Goal: Task Accomplishment & Management: Manage account settings

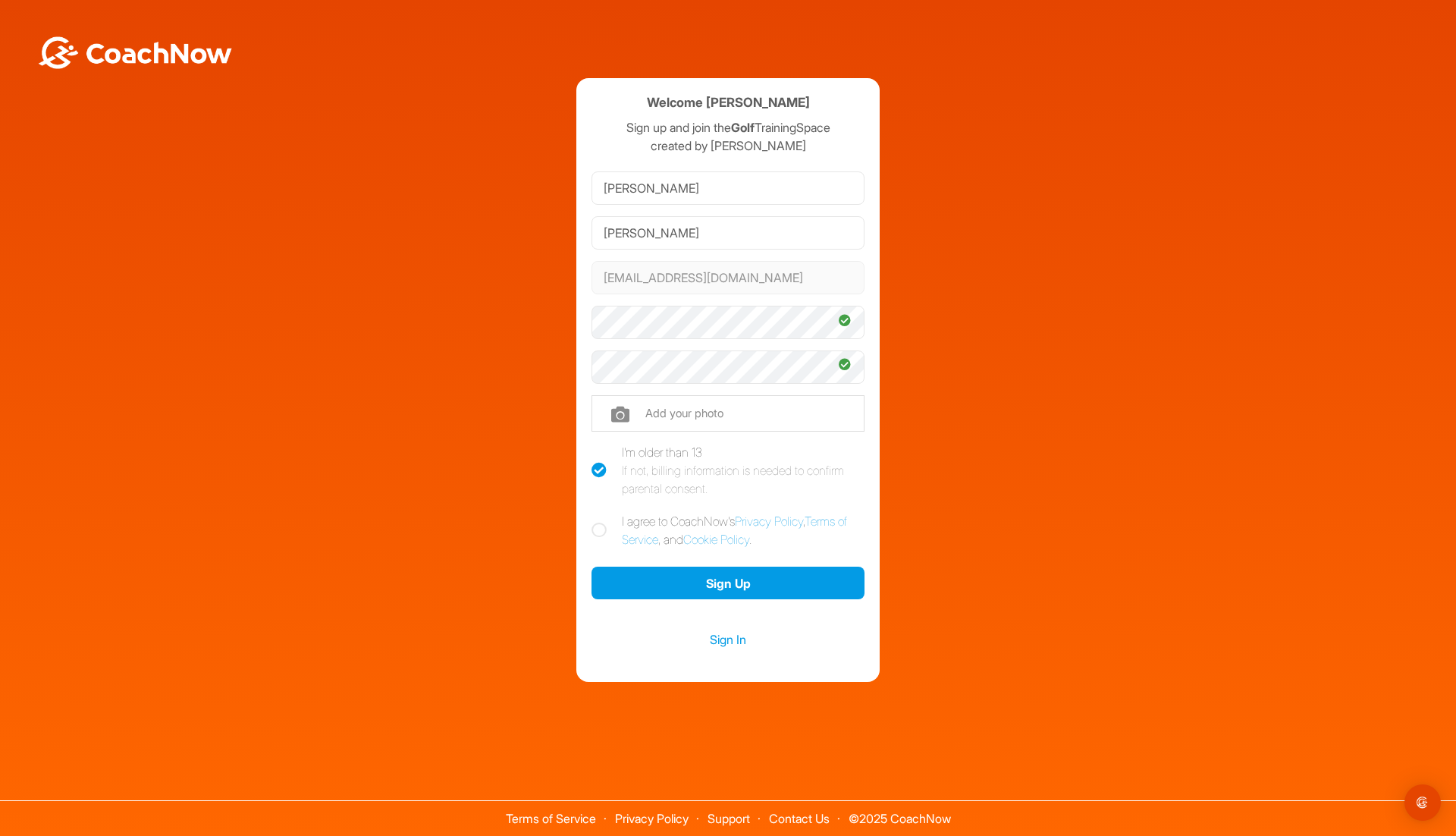
click at [602, 534] on icon at bounding box center [599, 530] width 15 height 15
click at [601, 522] on input "I agree to CoachNow's Privacy Policy , Terms of Service , and Cookie Policy ." at bounding box center [597, 518] width 10 height 10
checkbox input "true"
click at [750, 584] on button "Sign Up" at bounding box center [728, 583] width 273 height 33
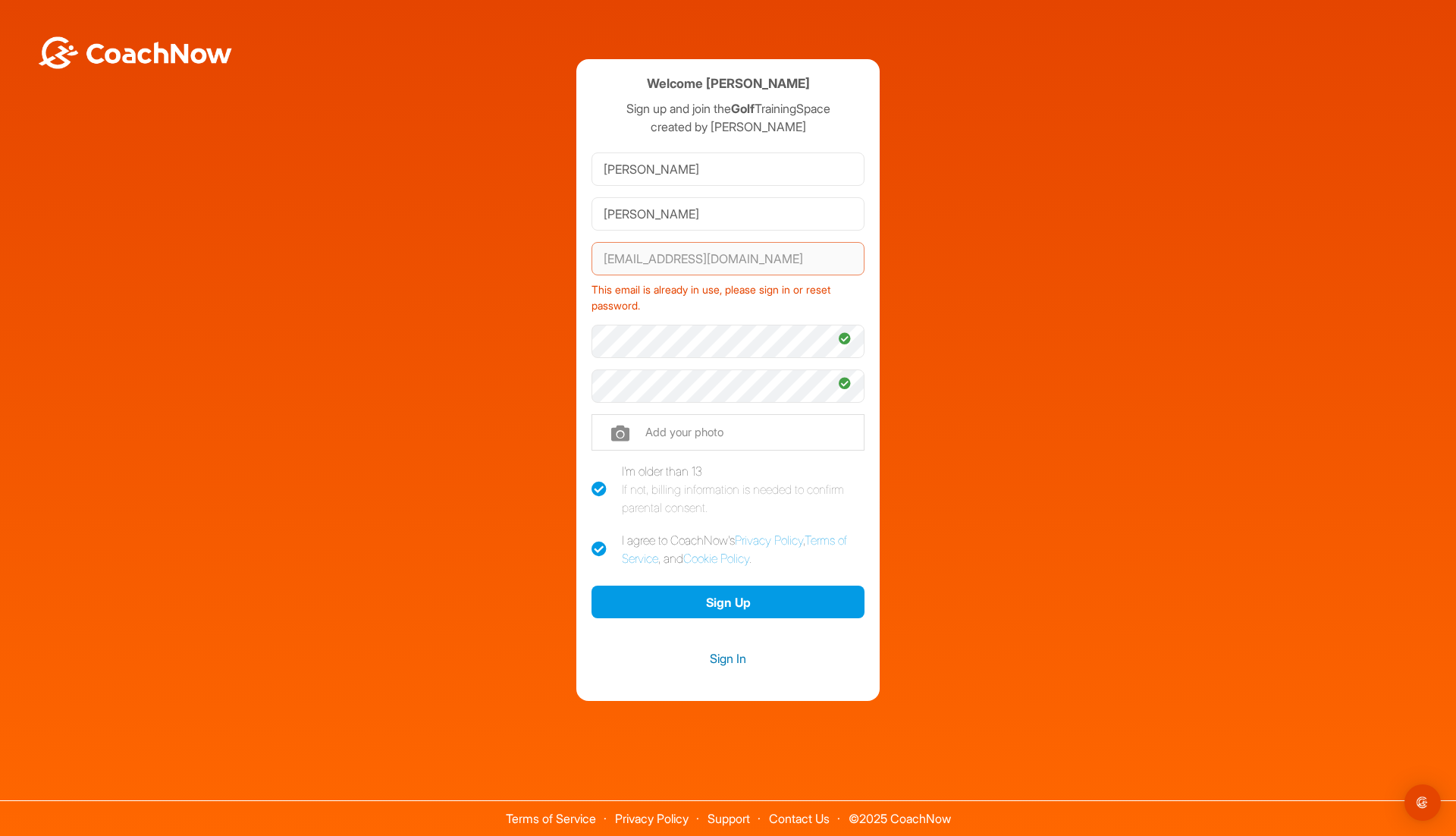
click at [736, 658] on link "Sign In" at bounding box center [728, 658] width 273 height 19
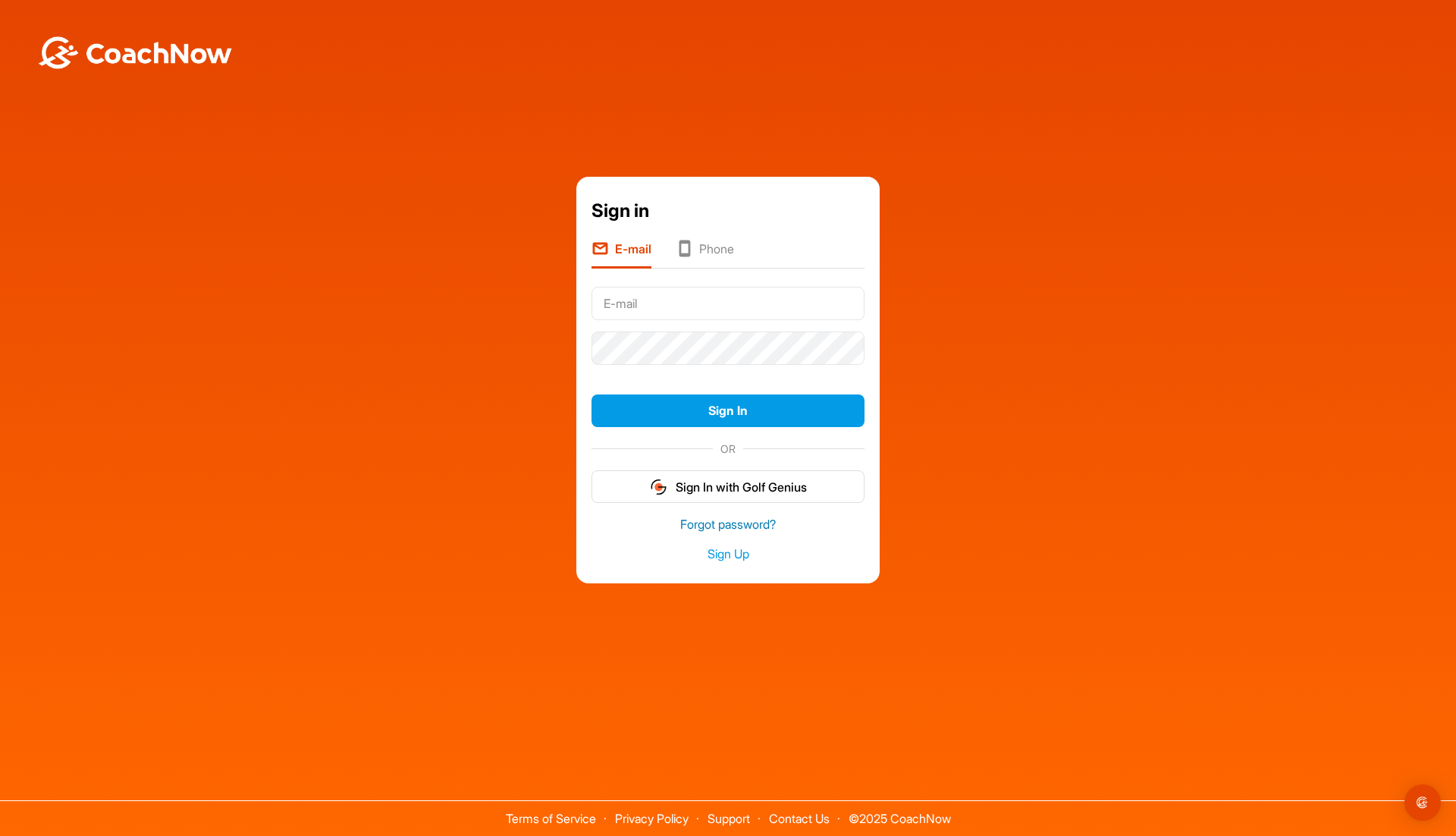
click at [753, 523] on link "Forgot password?" at bounding box center [728, 524] width 273 height 18
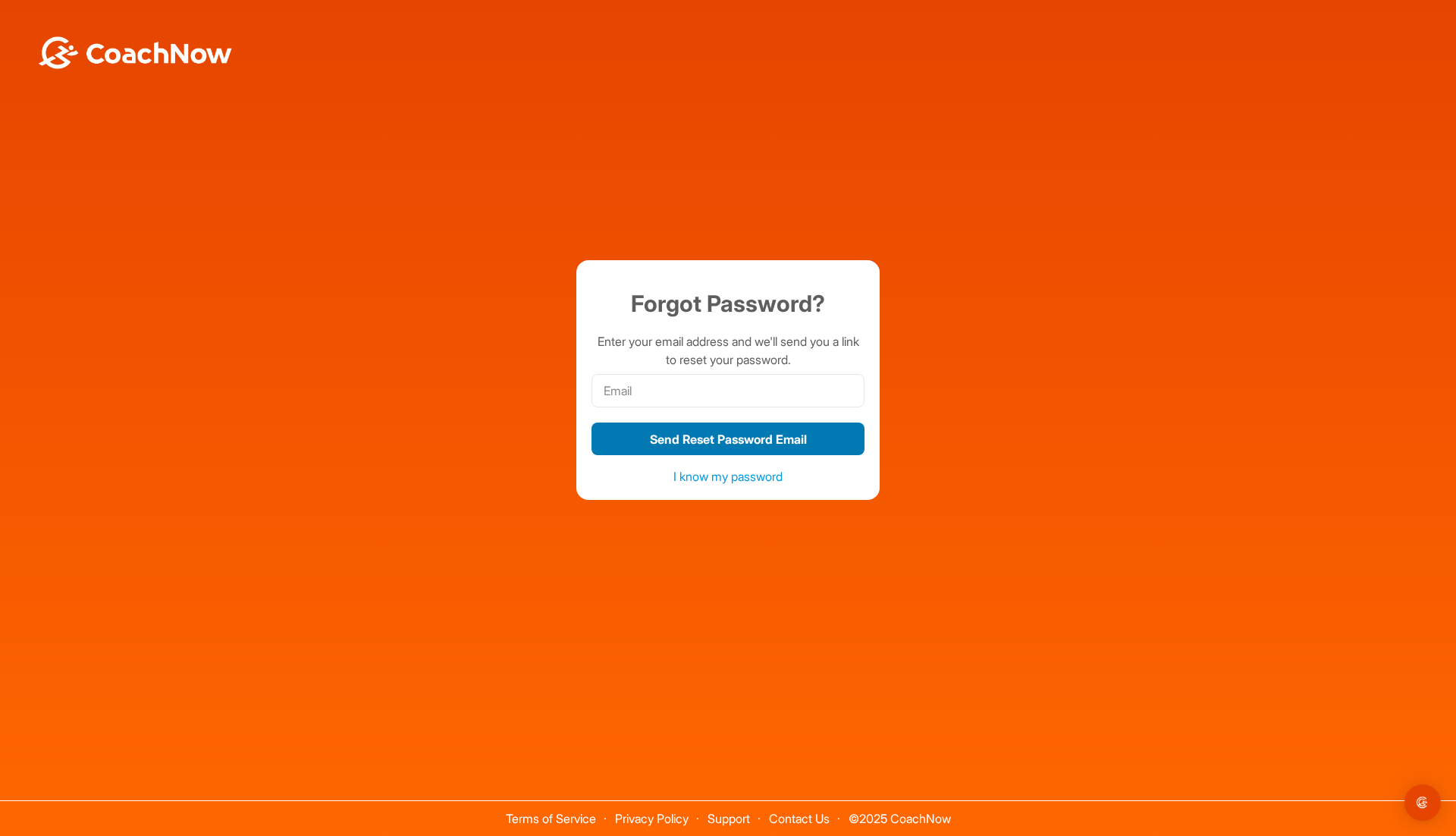
click at [778, 440] on button "Send Reset Password Email" at bounding box center [728, 439] width 273 height 33
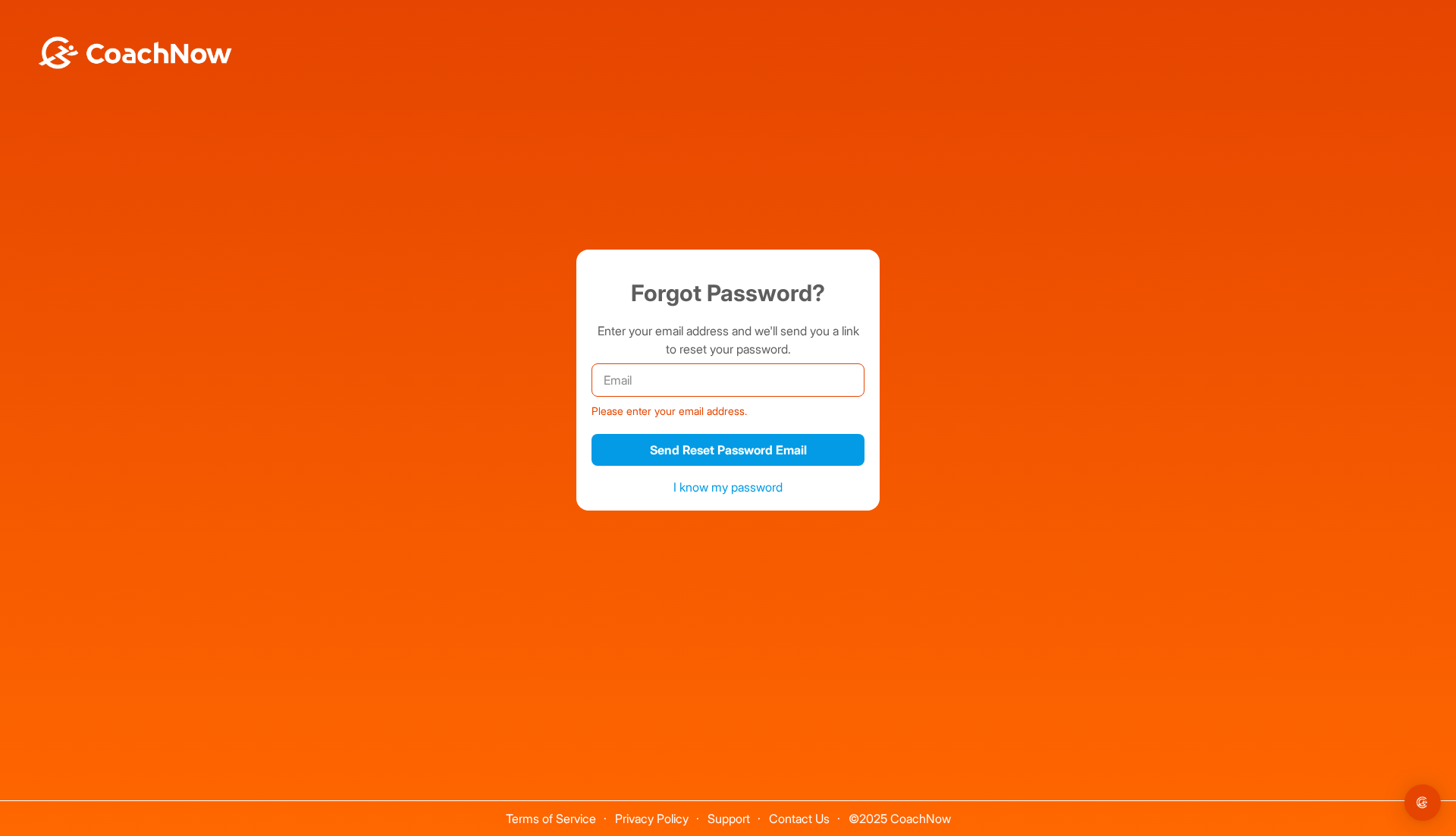
click at [752, 381] on input "email" at bounding box center [728, 379] width 273 height 33
type input "jshaase@yahoo.com"
click at [756, 453] on button "Send Reset Password Email" at bounding box center [728, 450] width 273 height 33
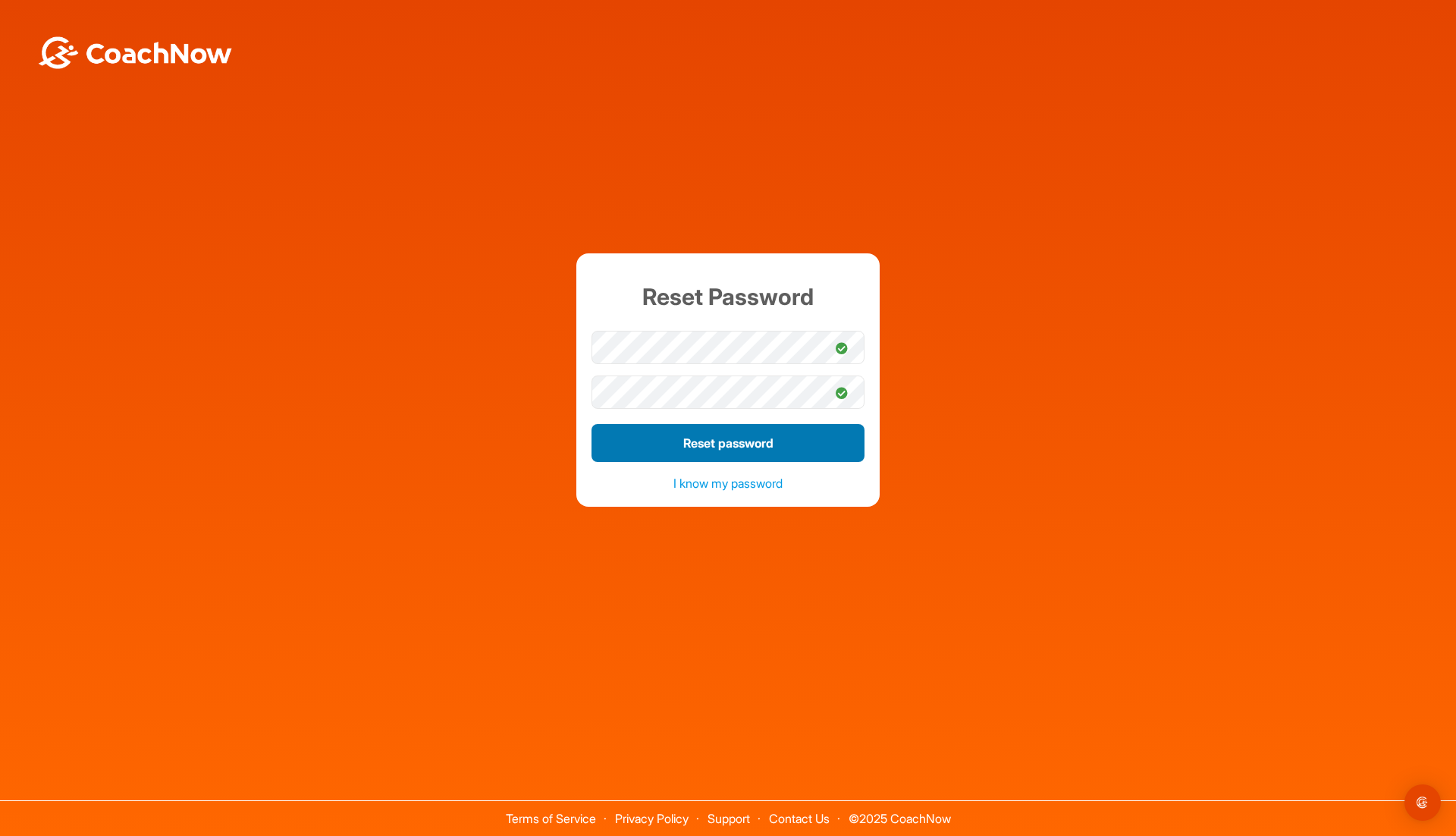
click at [714, 455] on button "Reset password" at bounding box center [728, 443] width 273 height 38
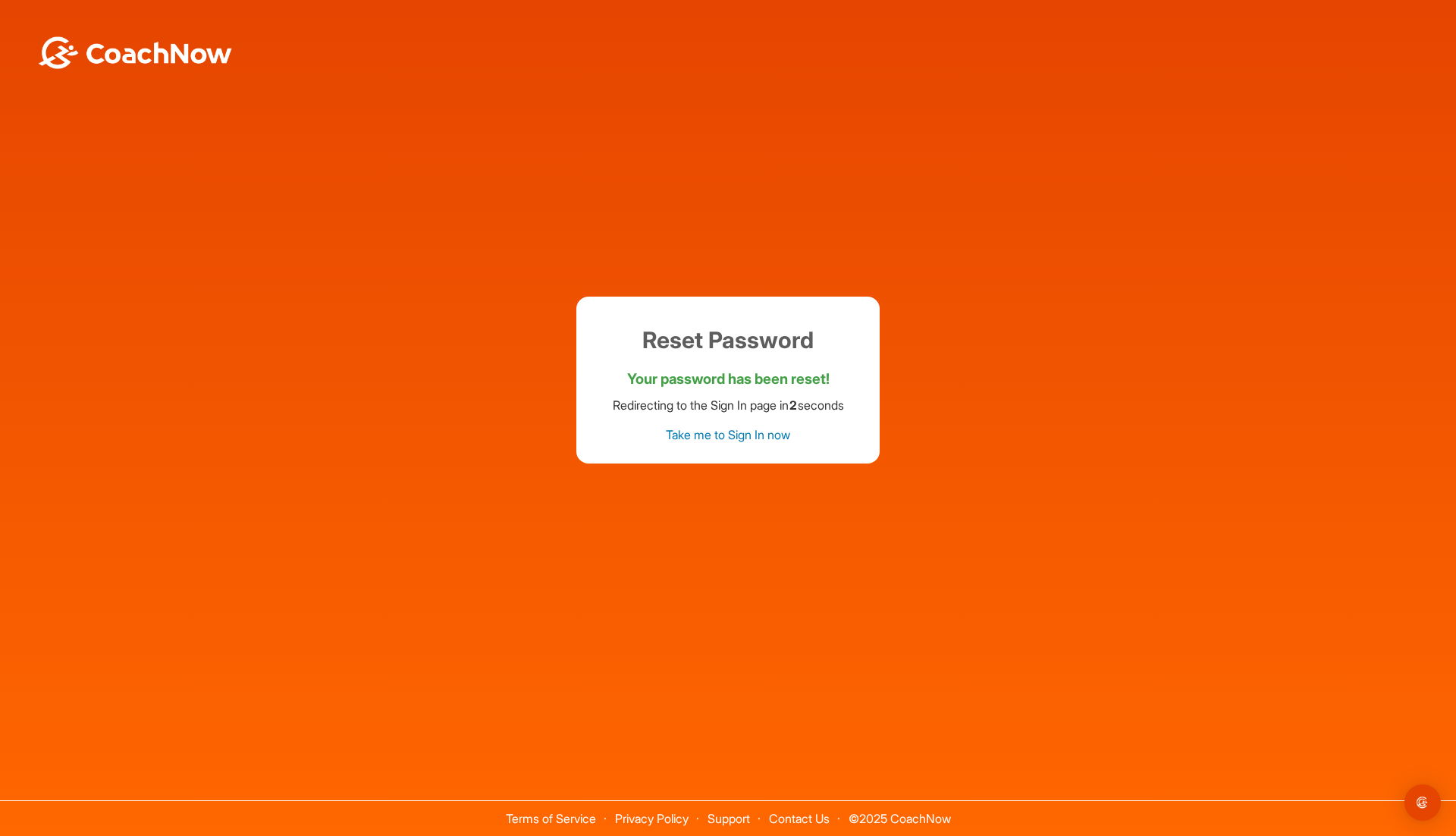
click at [753, 436] on link "Take me to Sign In now" at bounding box center [727, 435] width 124 height 15
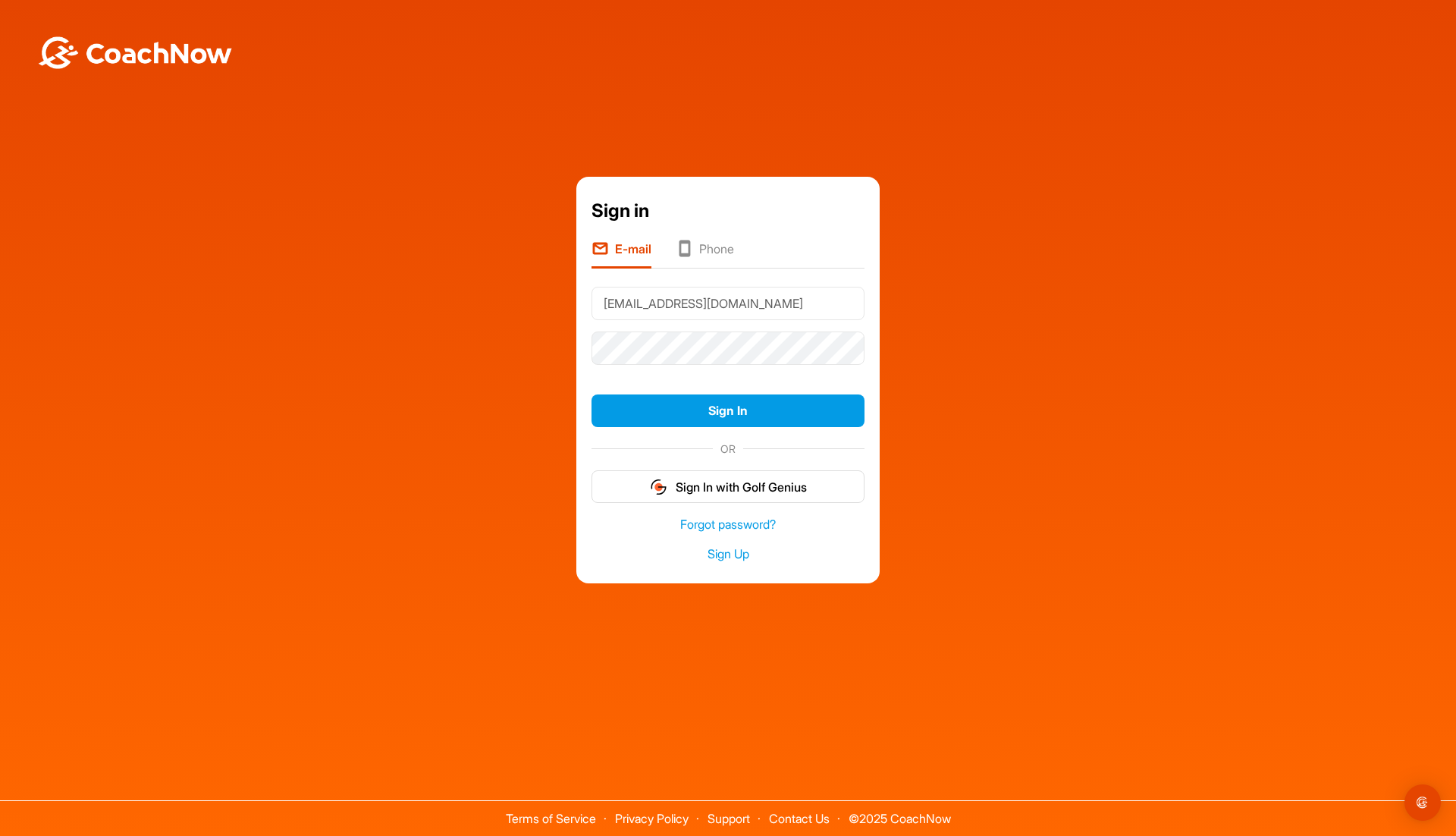
type input "[EMAIL_ADDRESS][DOMAIN_NAME]"
click at [758, 418] on button "Sign In" at bounding box center [728, 411] width 273 height 33
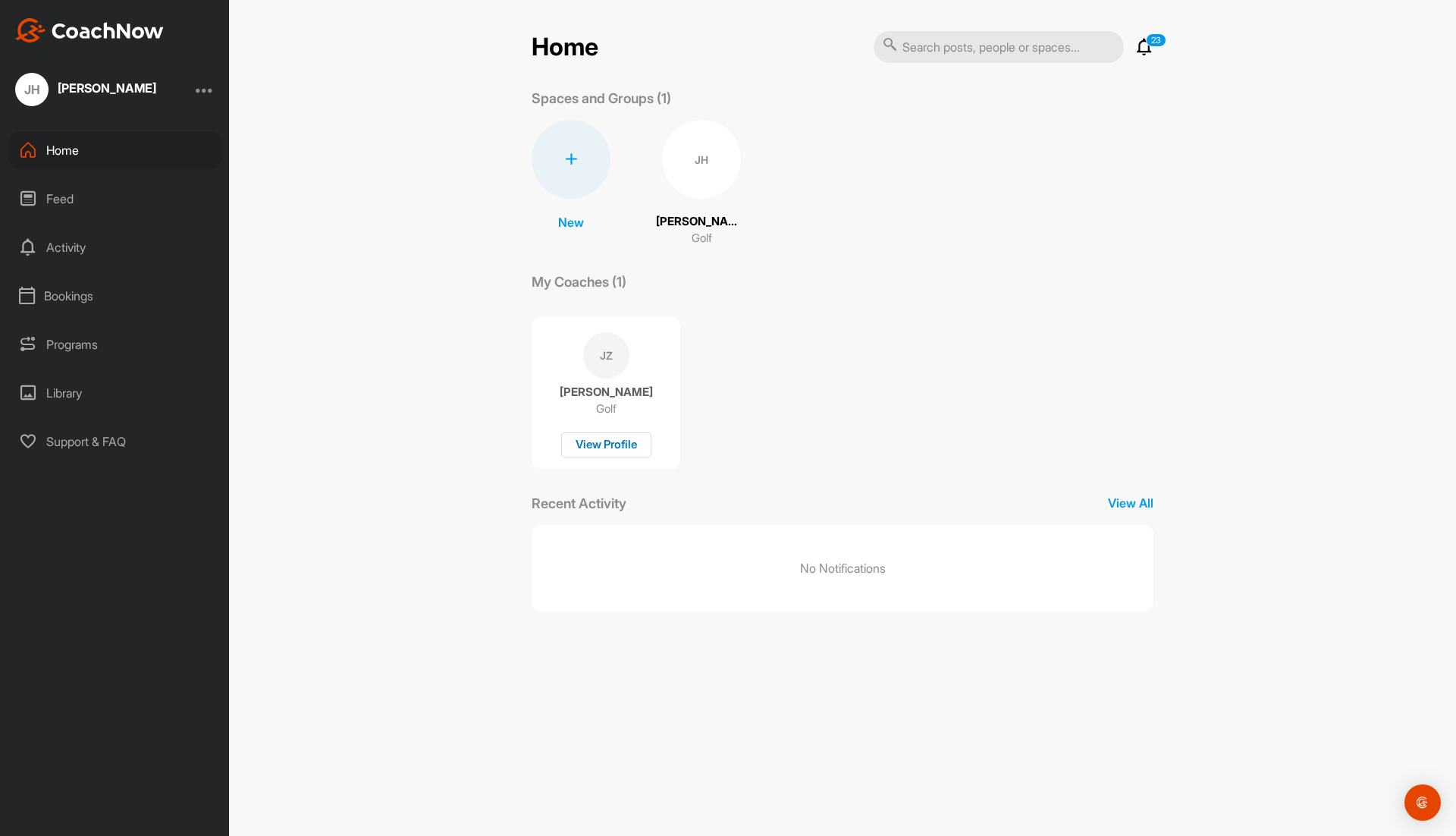
click at [618, 451] on div "View Profile" at bounding box center [606, 445] width 91 height 25
click at [91, 202] on div "Feed" at bounding box center [115, 198] width 214 height 38
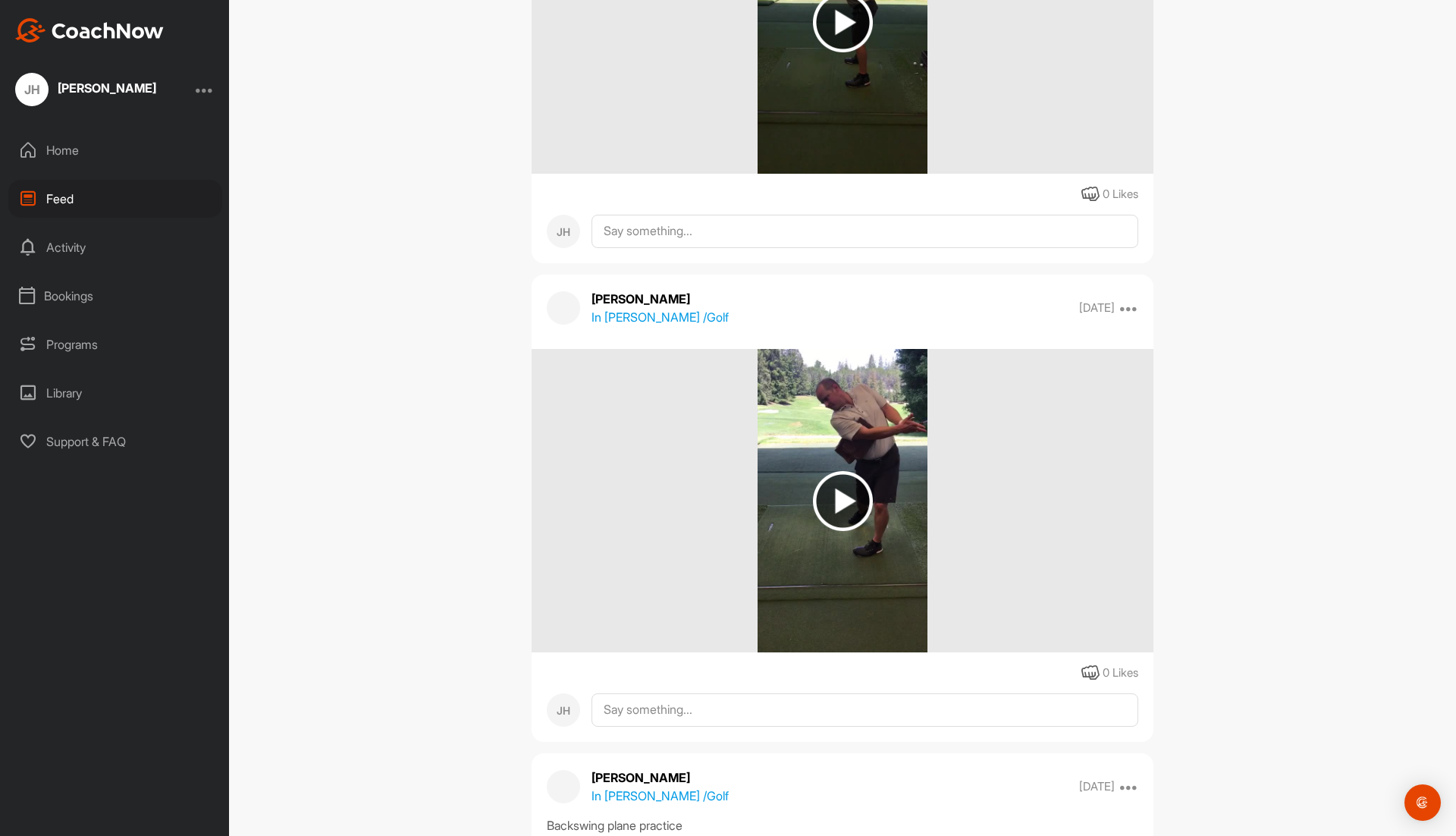
scroll to position [425, 0]
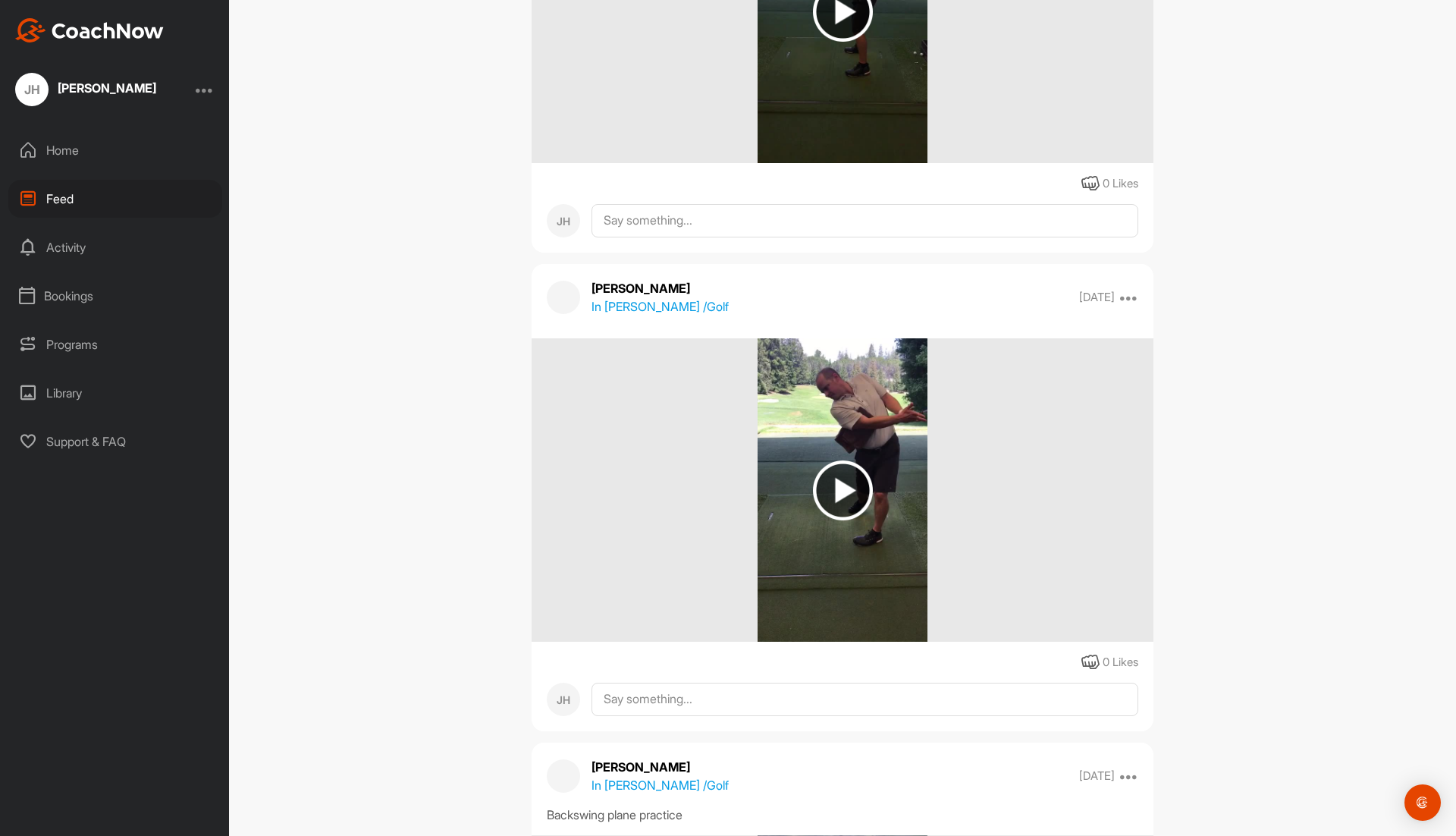
click at [847, 495] on img at bounding box center [842, 490] width 60 height 60
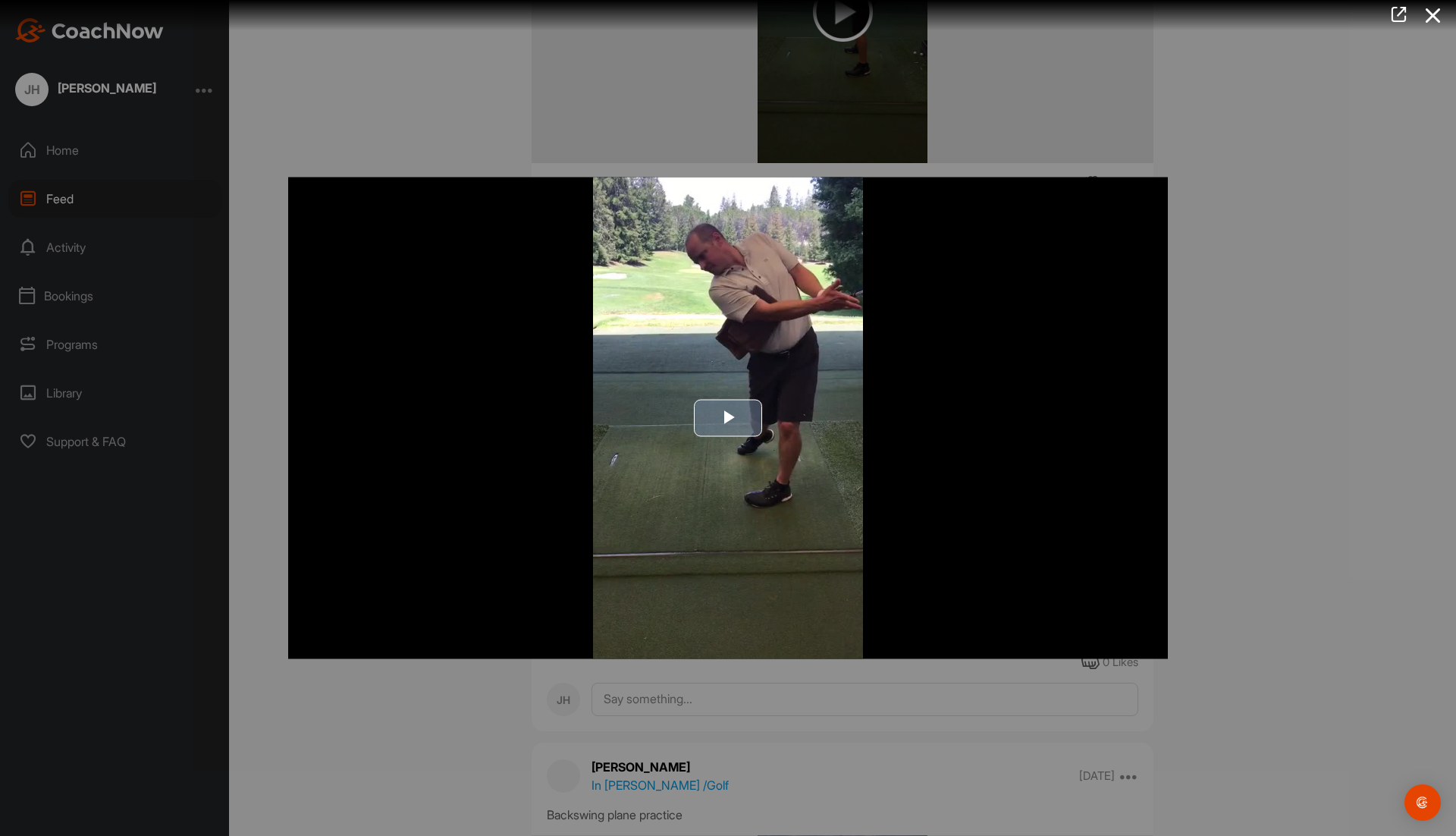
click at [728, 418] on span "Video Player" at bounding box center [728, 418] width 0 height 0
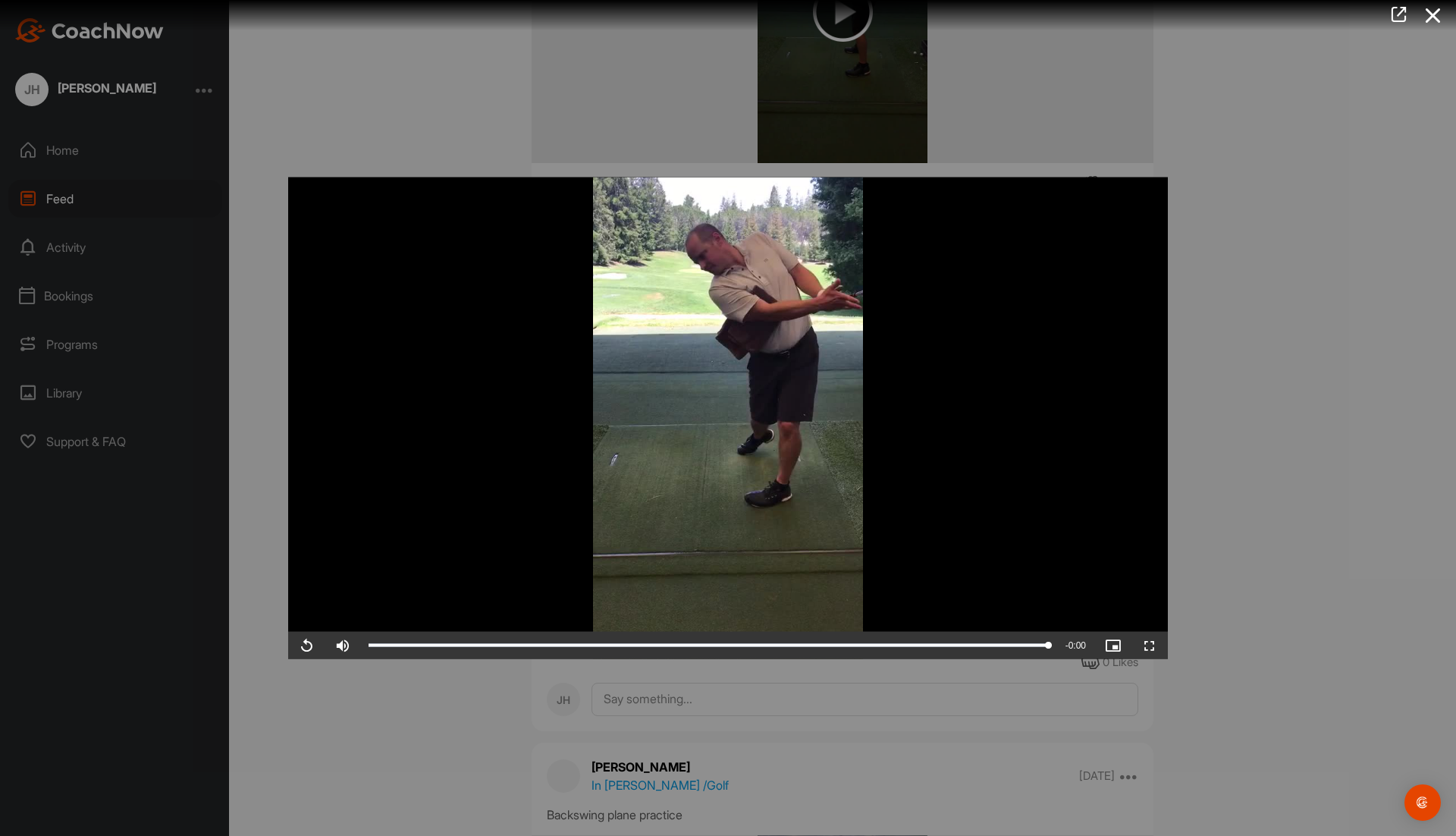
click at [80, 151] on div at bounding box center [728, 418] width 1456 height 836
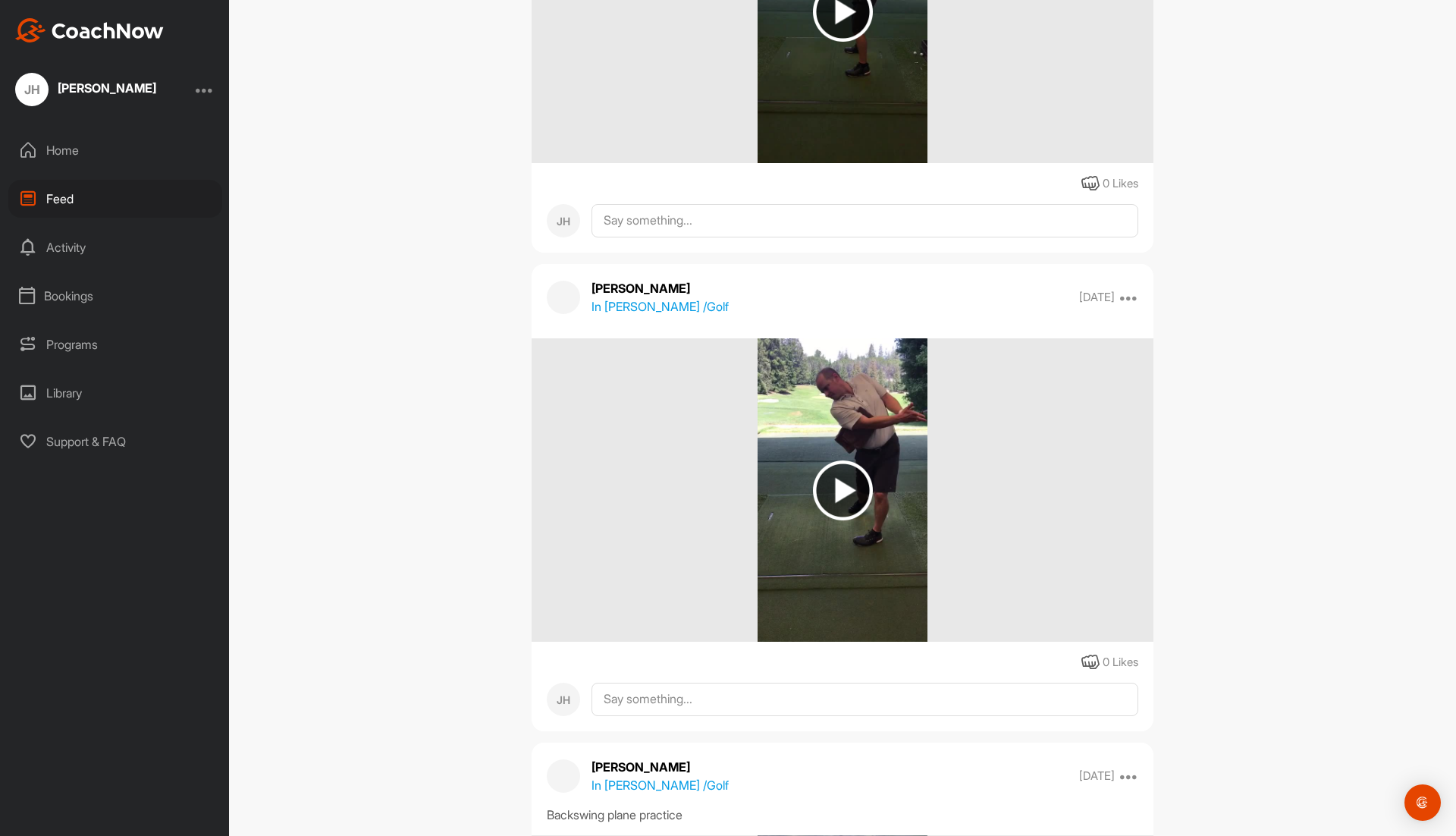
click at [71, 396] on div "Library" at bounding box center [115, 393] width 214 height 38
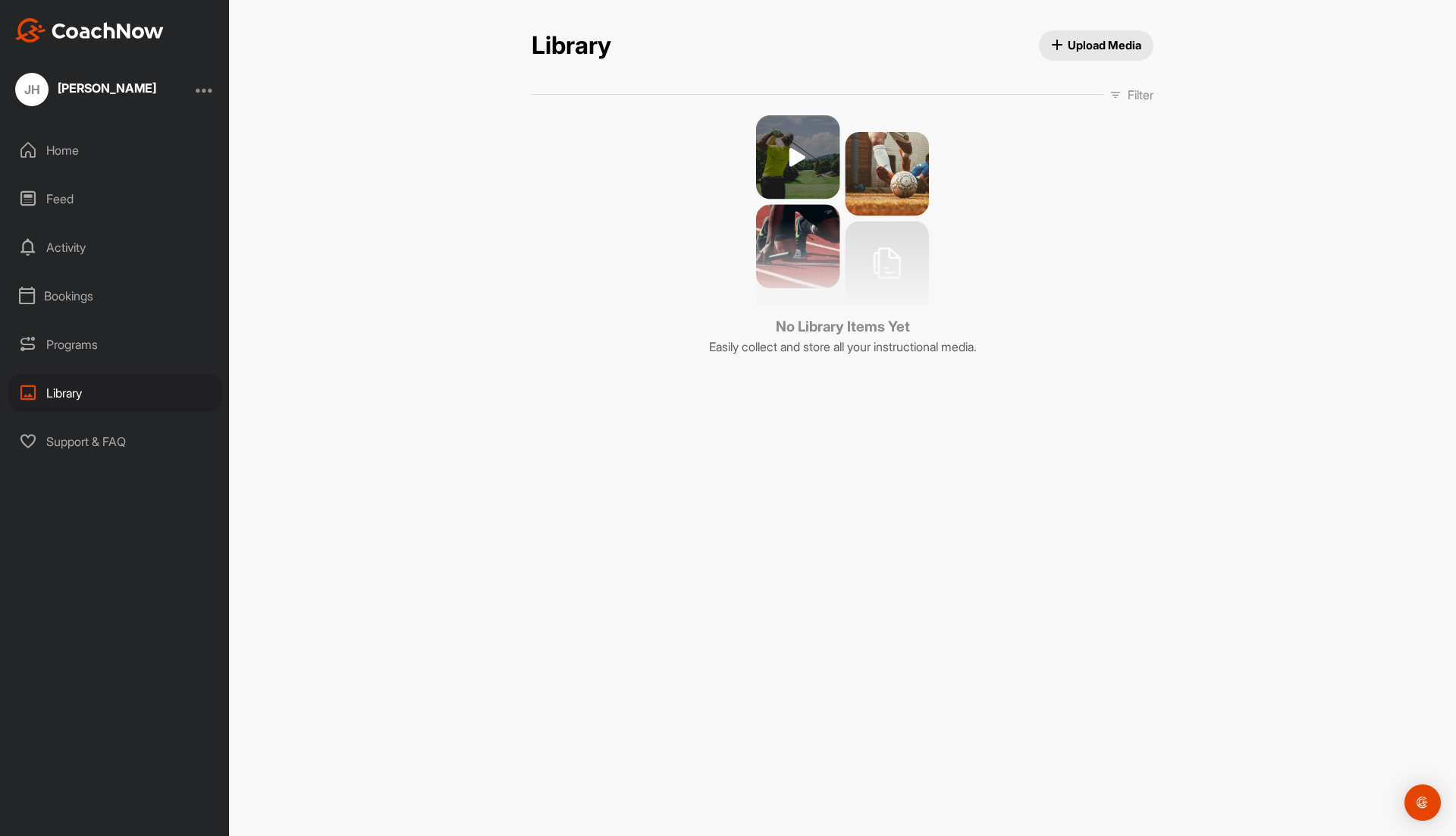
click at [63, 150] on div "Home" at bounding box center [115, 150] width 214 height 38
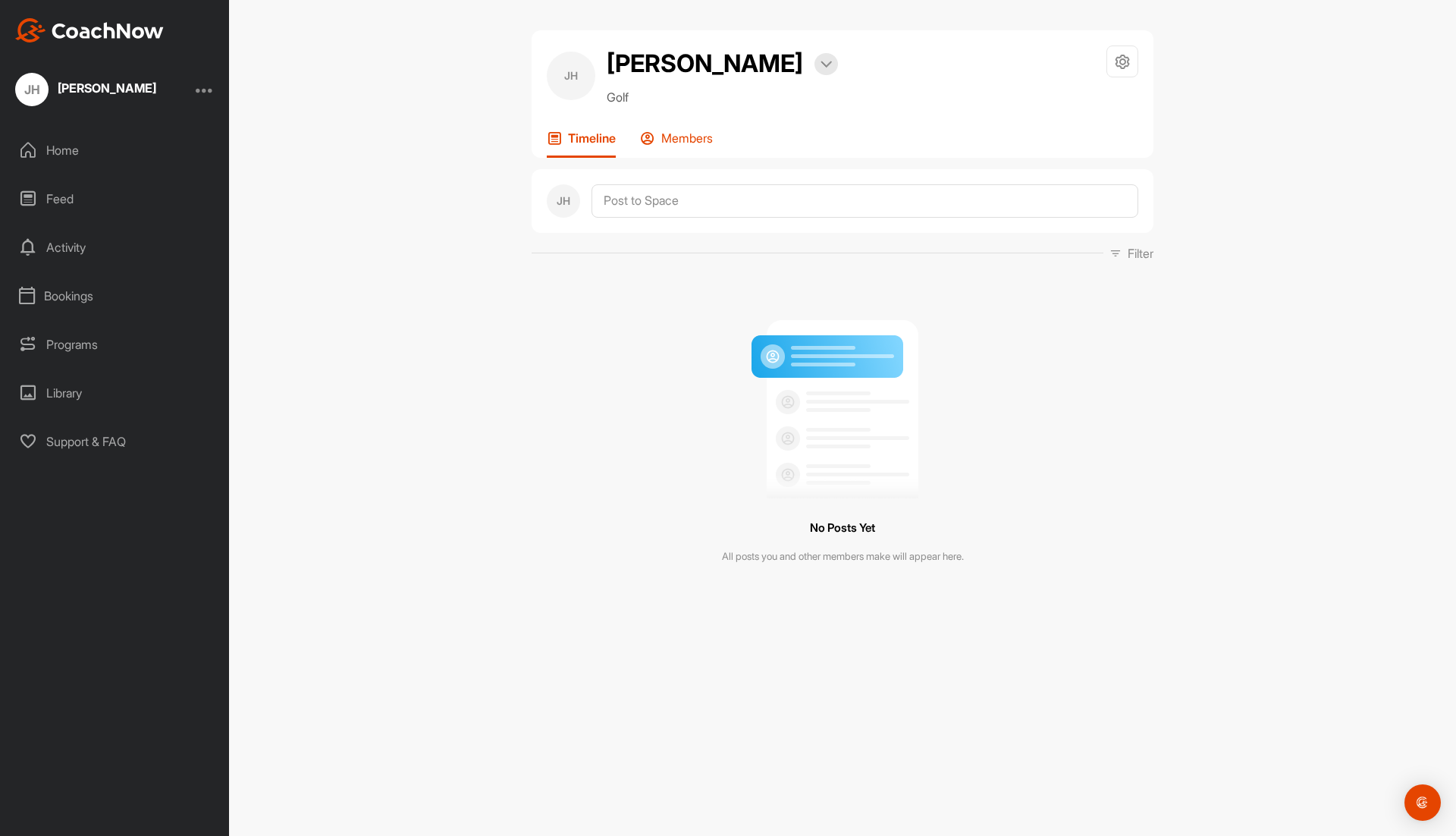
click at [693, 138] on p "Members" at bounding box center [687, 138] width 52 height 15
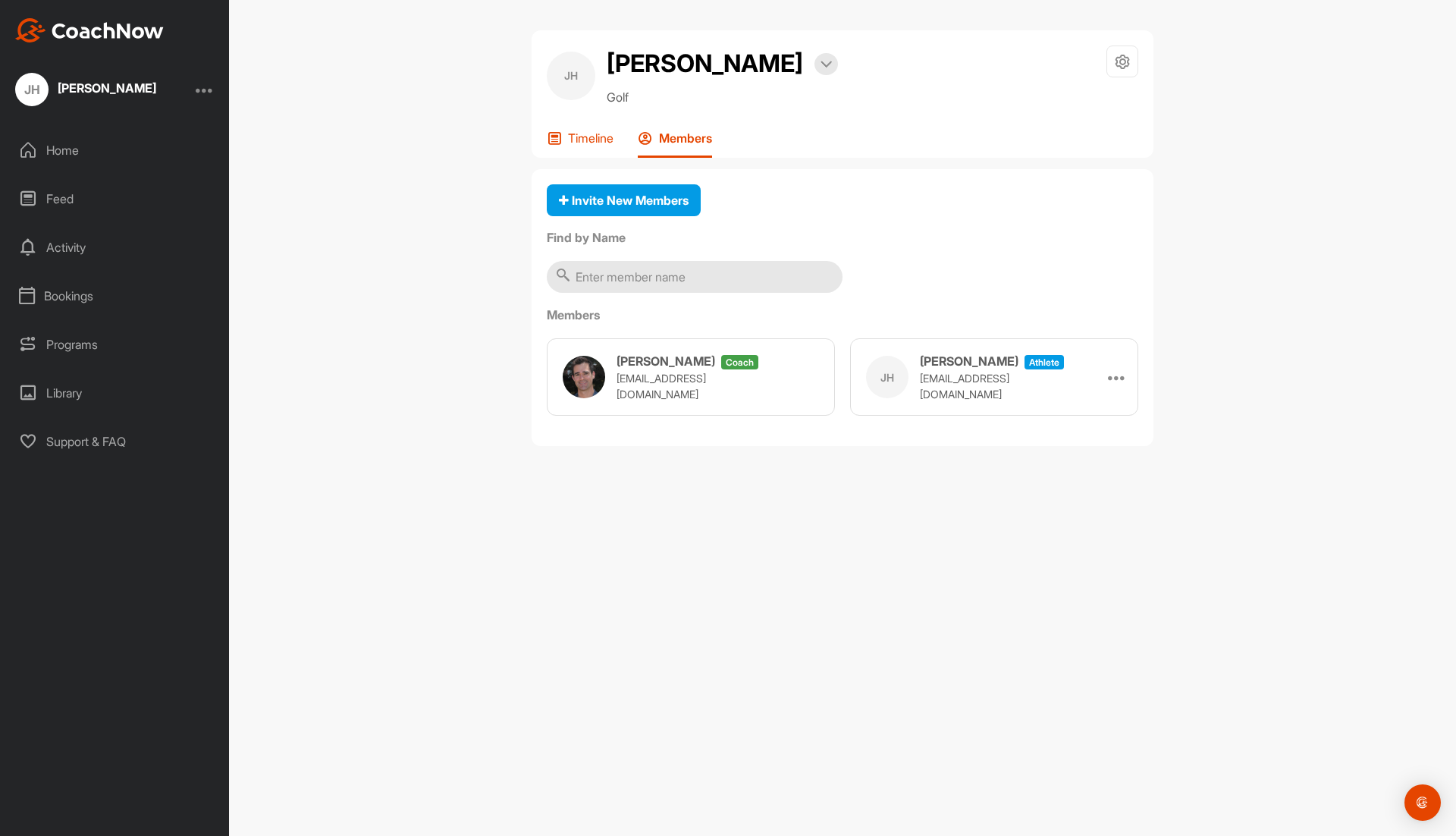
click at [597, 136] on p "Timeline" at bounding box center [591, 138] width 46 height 15
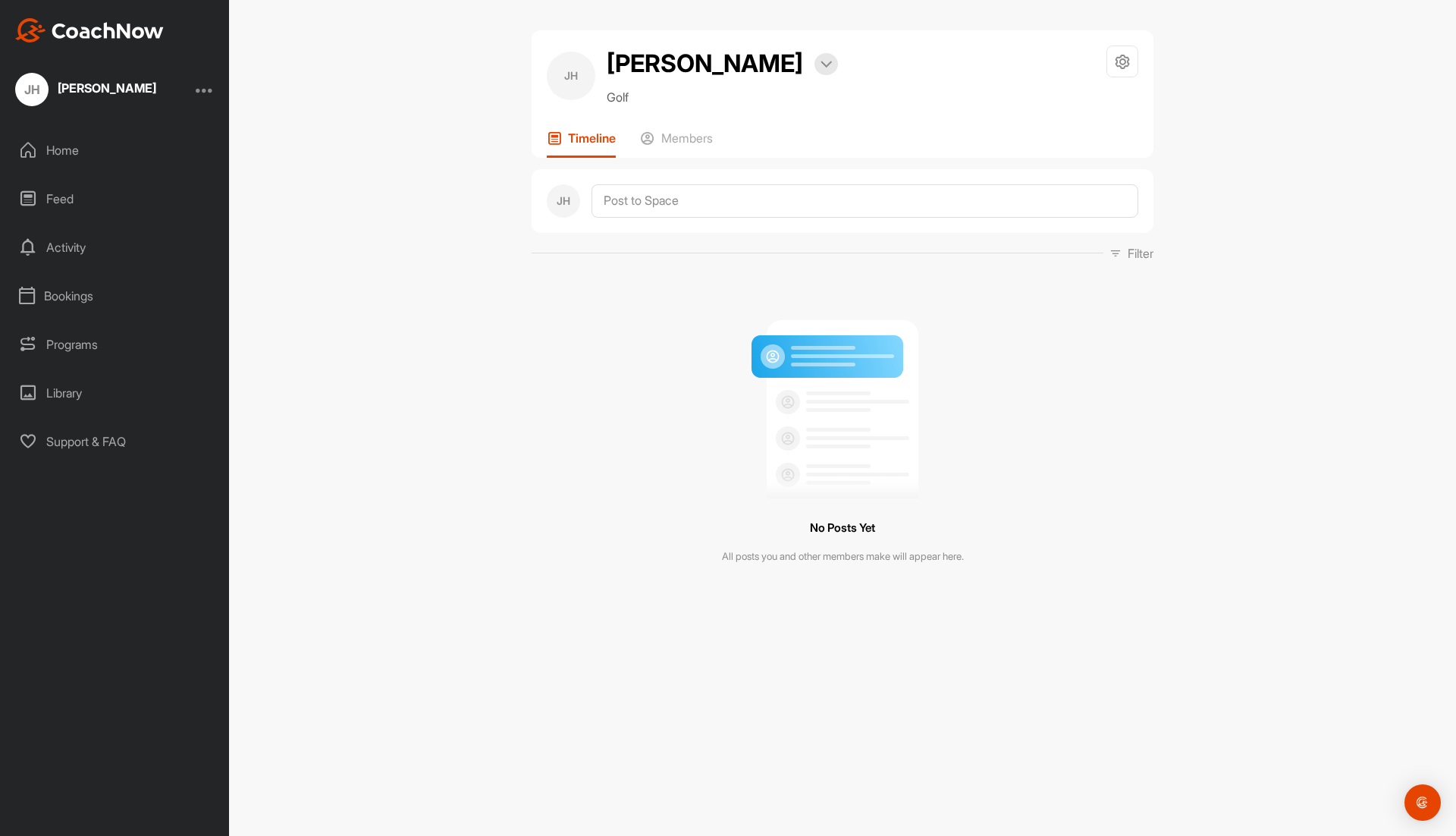
click at [68, 158] on div "Home" at bounding box center [115, 150] width 214 height 38
